Goal: Transaction & Acquisition: Purchase product/service

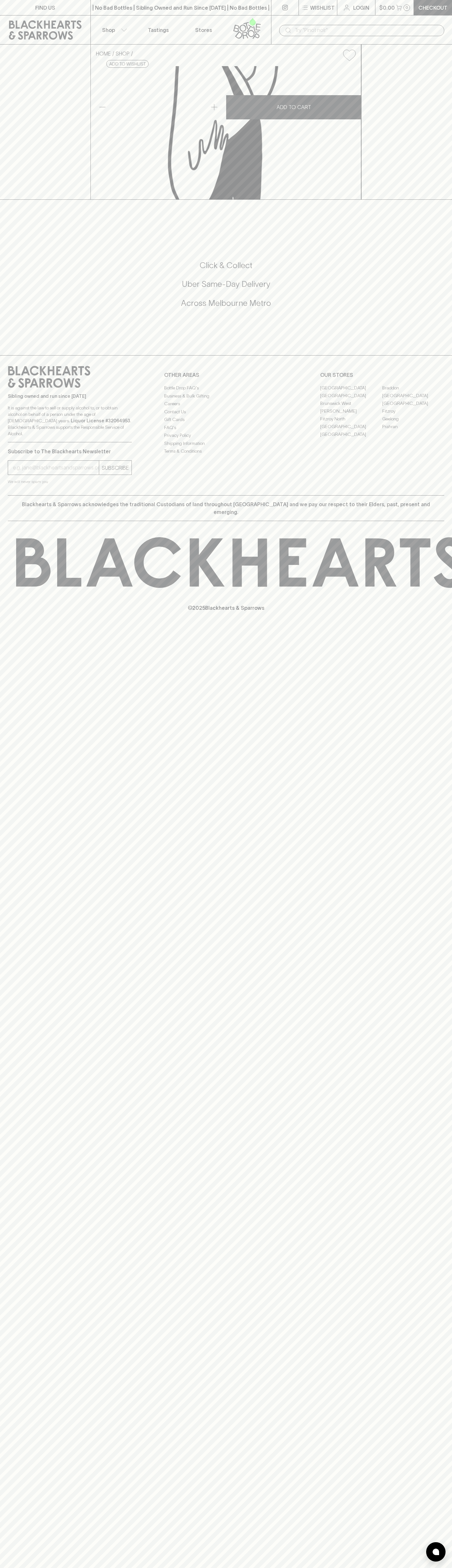
click at [420, 803] on div "FIND US | No Bad Bottles | Sibling Owned and Run Since 2006 | No Bad Bottles | …" at bounding box center [226, 784] width 452 height 1568
click at [120, 1567] on html "FIND US | No Bad Bottles | Sibling Owned and Run Since 2006 | No Bad Bottles | …" at bounding box center [226, 784] width 452 height 1568
click at [18, 55] on div "HOME SHOP Mount Zero Lemon & Thyme Mixed Olives Pouch 80g $6.00 Add to wishlist…" at bounding box center [226, 122] width 452 height 155
